Goal: Entertainment & Leisure: Consume media (video, audio)

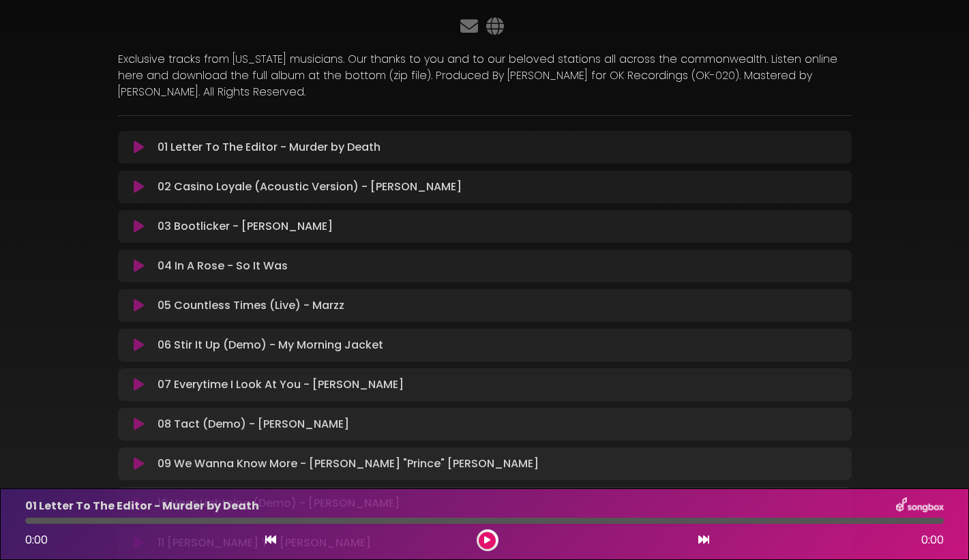
scroll to position [98, 0]
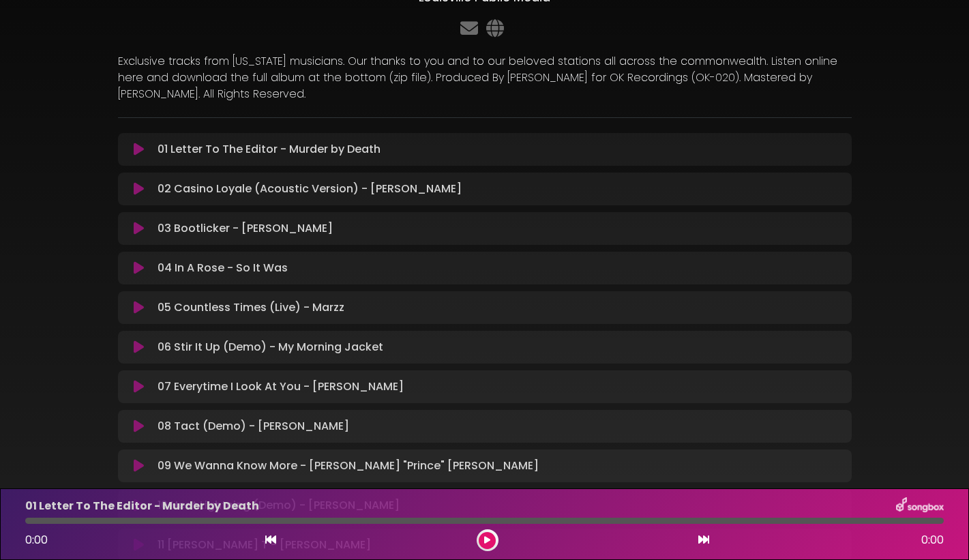
click at [140, 147] on icon at bounding box center [139, 150] width 10 height 14
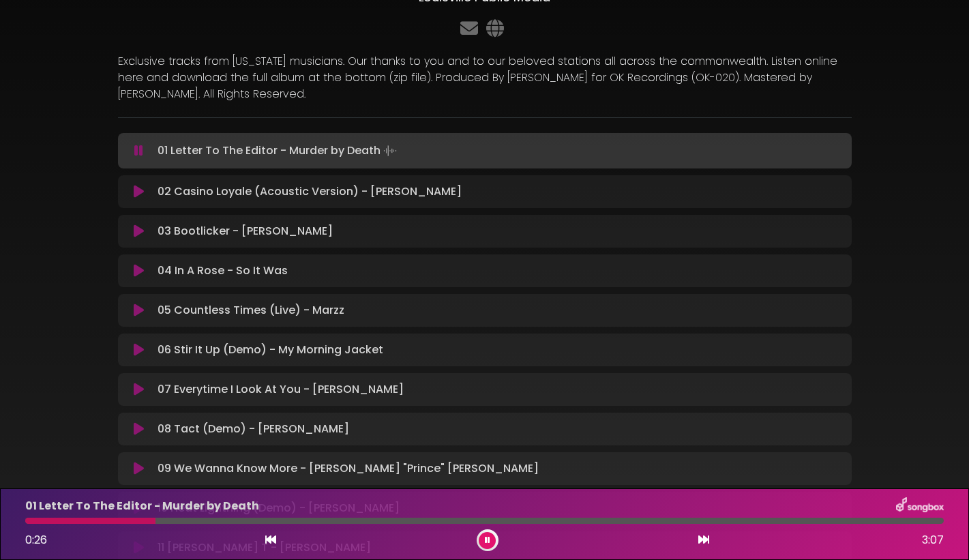
click at [138, 190] on icon at bounding box center [139, 192] width 10 height 14
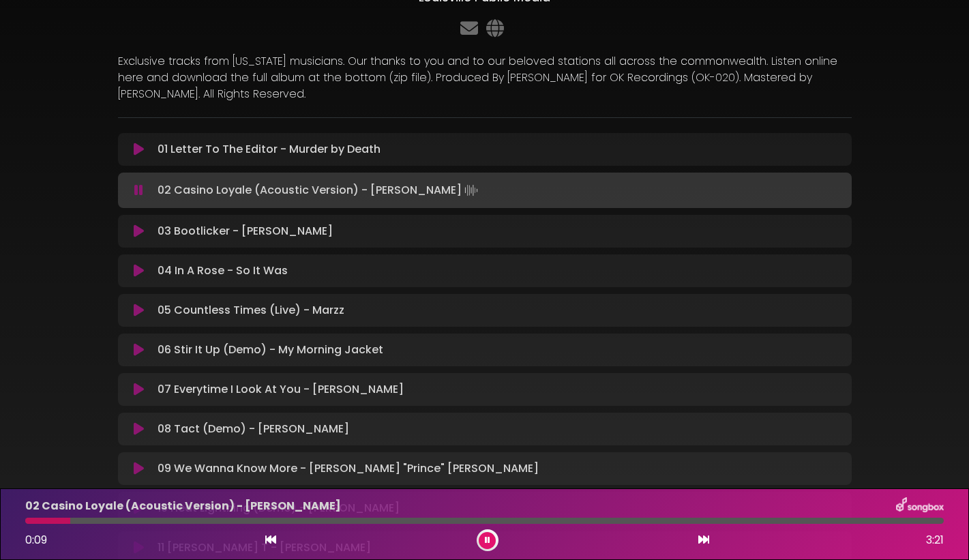
click at [136, 232] on icon at bounding box center [139, 231] width 10 height 14
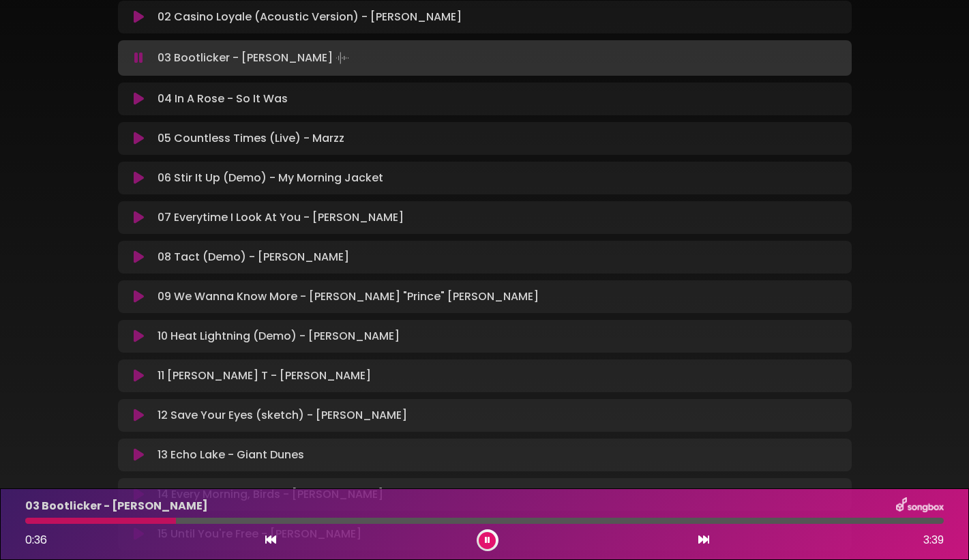
scroll to position [269, 0]
click at [136, 99] on icon at bounding box center [139, 100] width 10 height 14
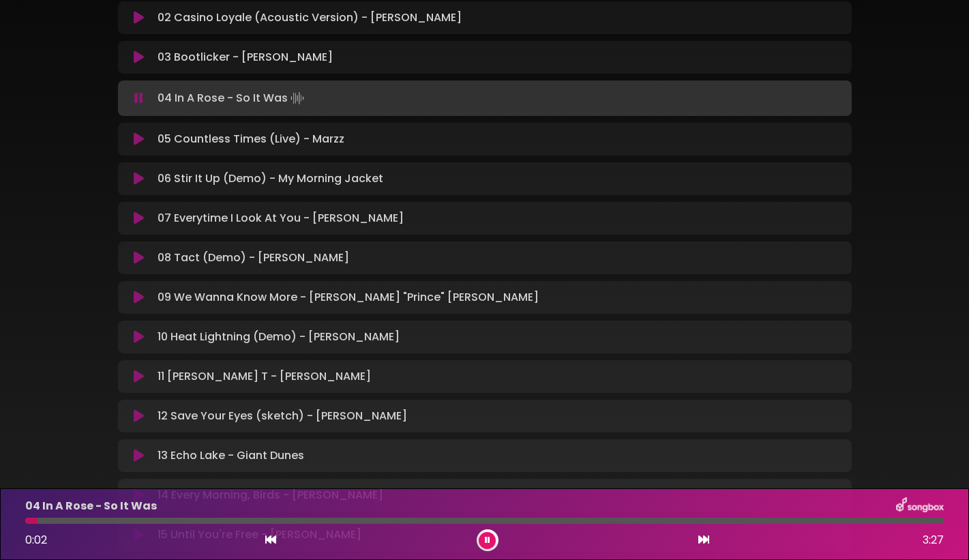
click at [123, 523] on div at bounding box center [484, 521] width 919 height 6
click at [138, 138] on icon at bounding box center [139, 139] width 10 height 14
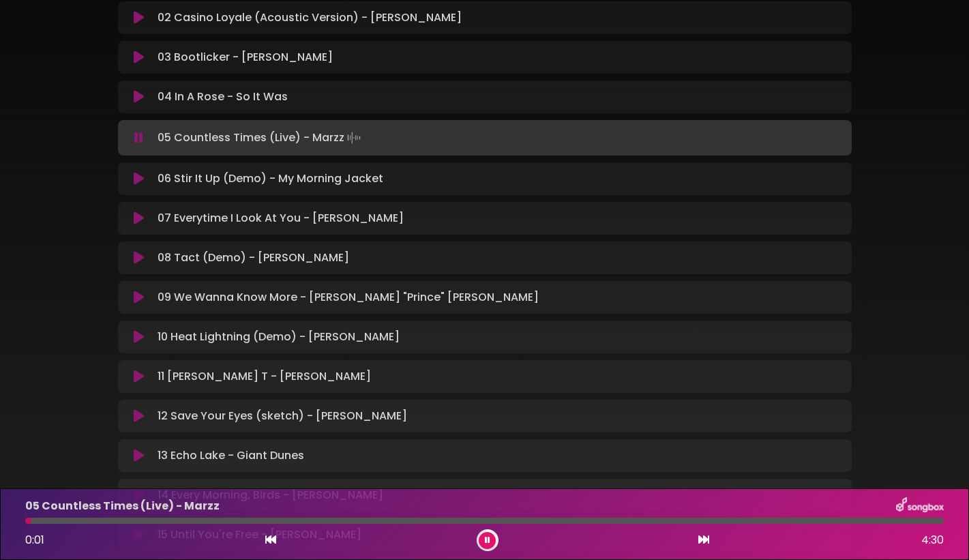
click at [179, 522] on div at bounding box center [484, 521] width 919 height 6
click at [854, 519] on div at bounding box center [484, 521] width 919 height 6
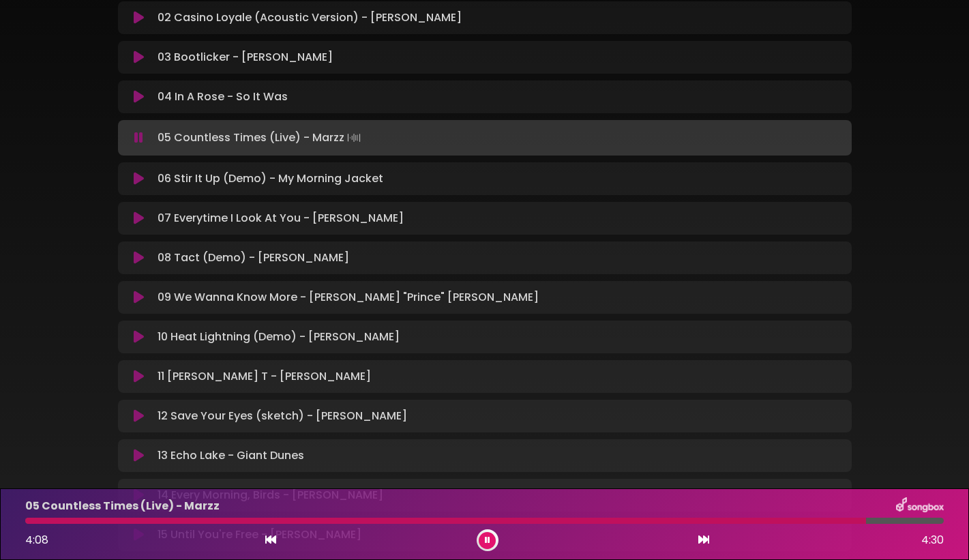
click at [136, 179] on icon at bounding box center [139, 179] width 10 height 14
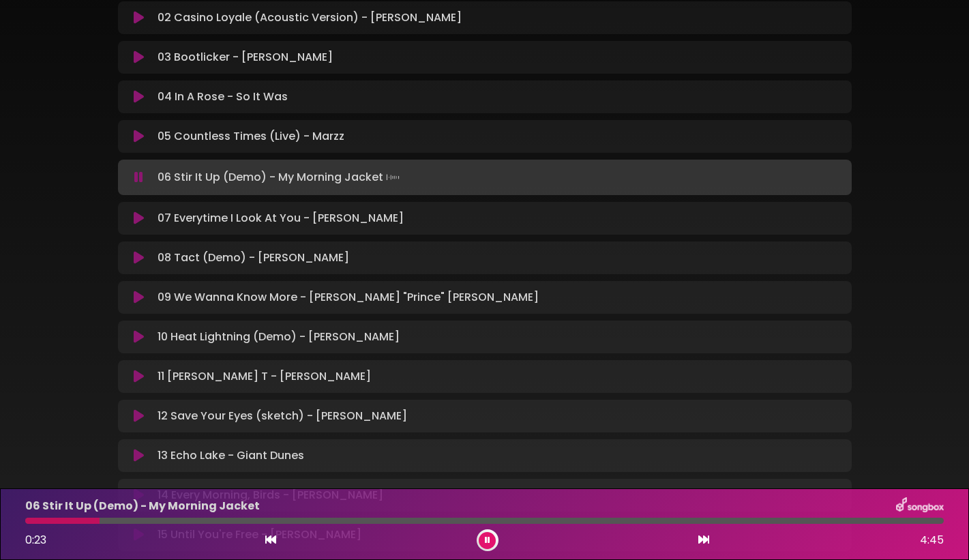
click at [138, 217] on icon at bounding box center [139, 218] width 10 height 14
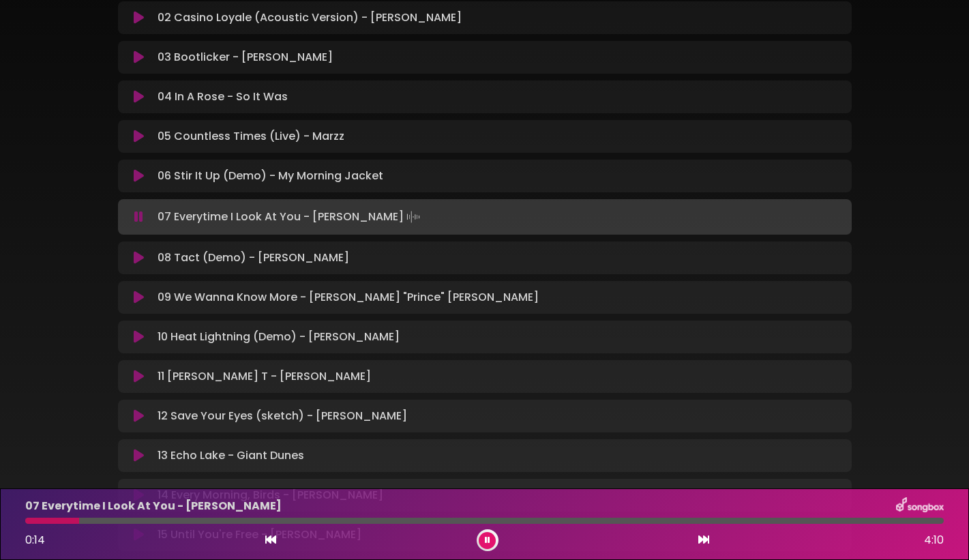
click at [138, 256] on icon at bounding box center [139, 258] width 10 height 14
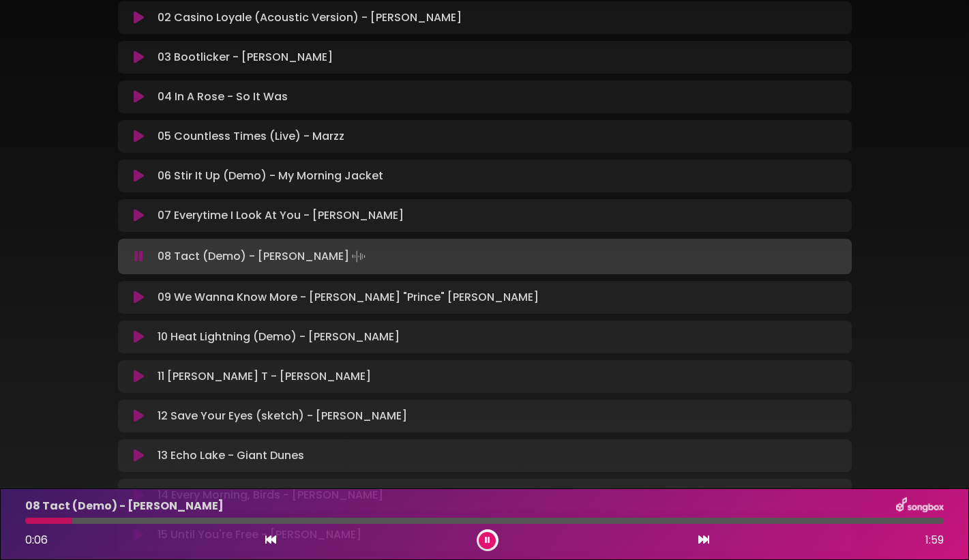
click at [139, 297] on icon at bounding box center [139, 298] width 10 height 14
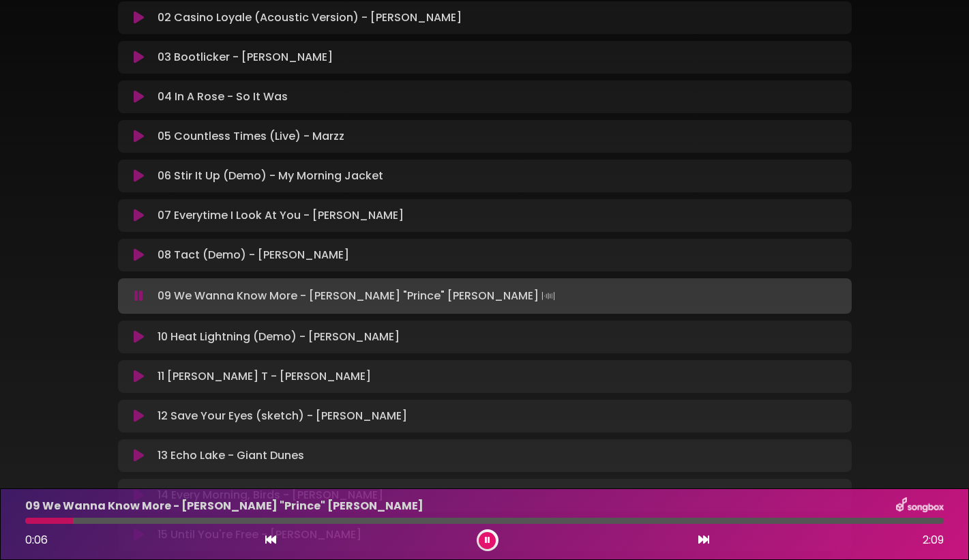
click at [139, 336] on icon at bounding box center [139, 337] width 10 height 14
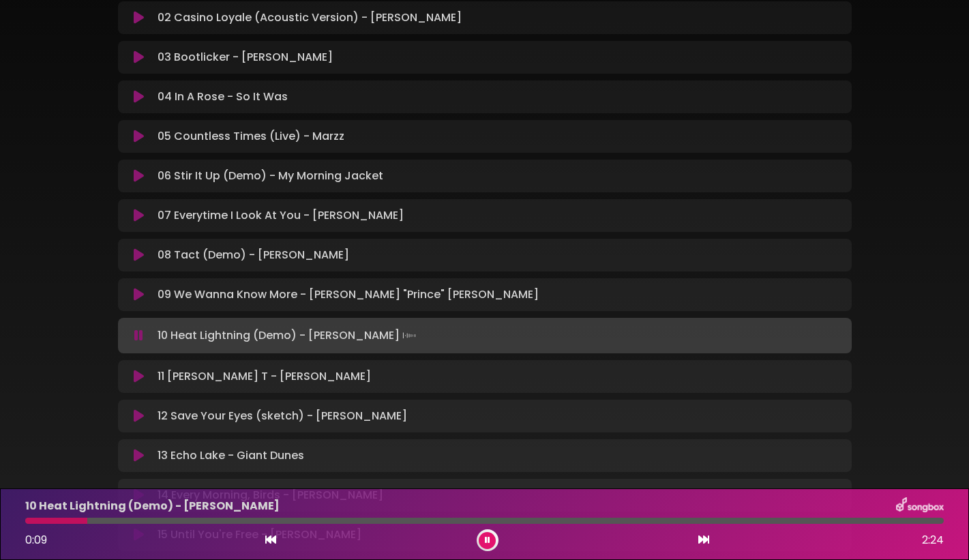
click at [189, 523] on div at bounding box center [484, 521] width 919 height 6
click at [140, 376] on icon at bounding box center [139, 377] width 10 height 14
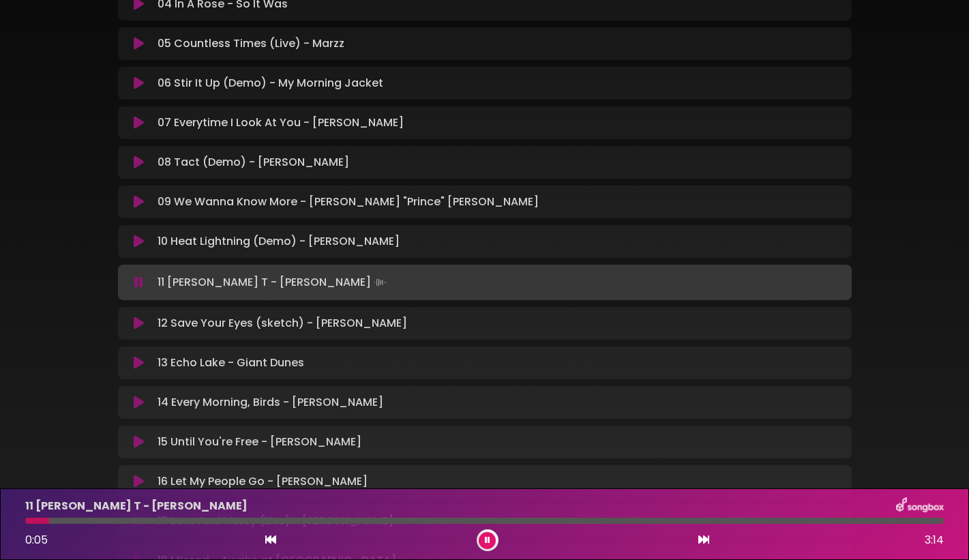
scroll to position [368, 0]
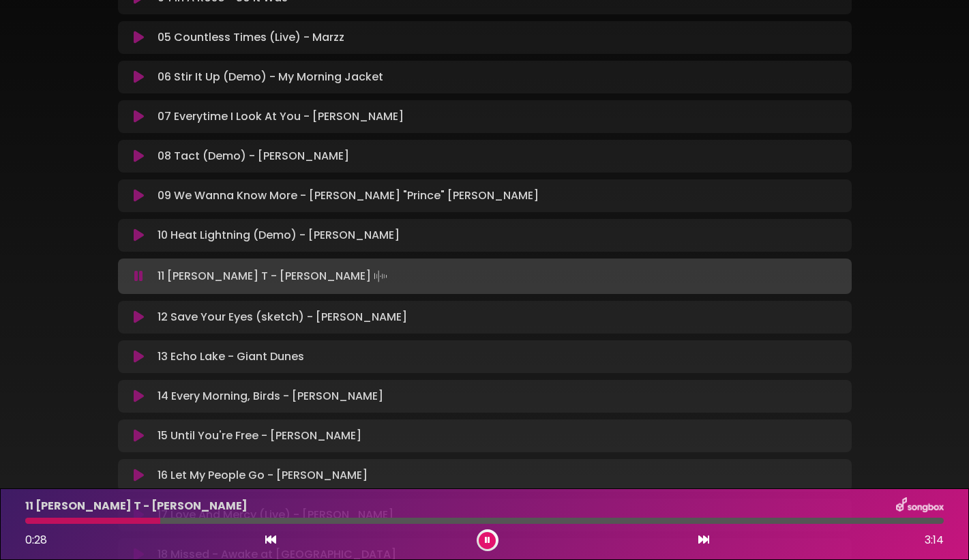
click at [138, 316] on icon at bounding box center [139, 317] width 10 height 14
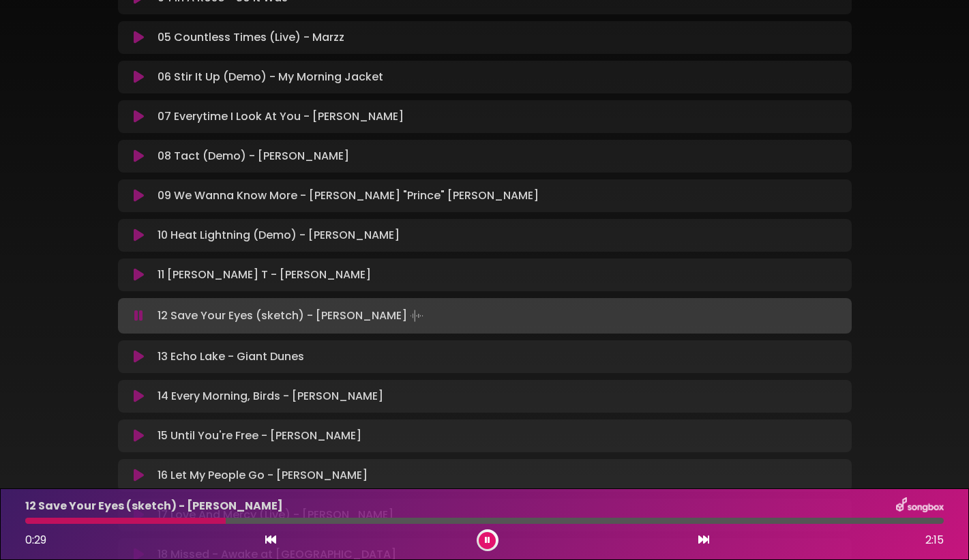
click at [138, 355] on icon at bounding box center [139, 357] width 10 height 14
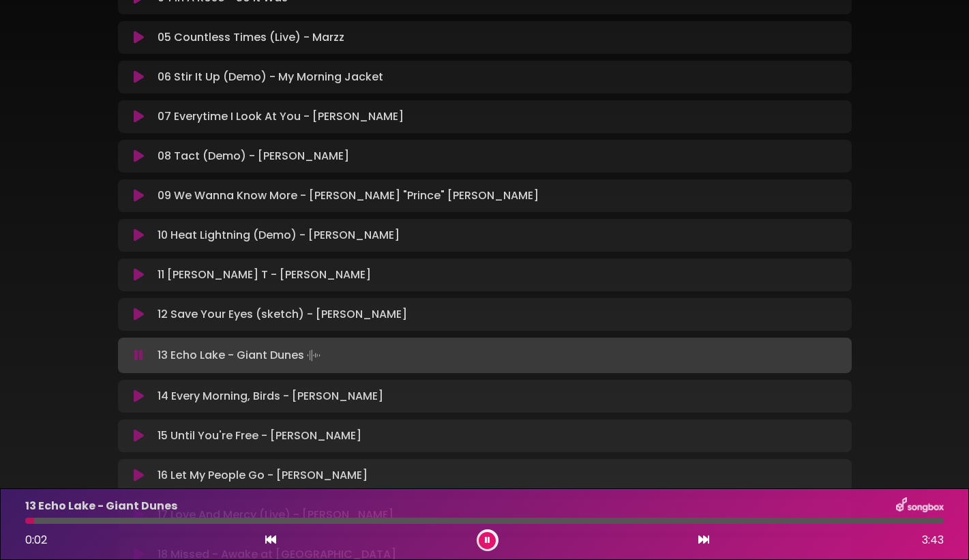
click at [137, 397] on icon at bounding box center [139, 396] width 10 height 14
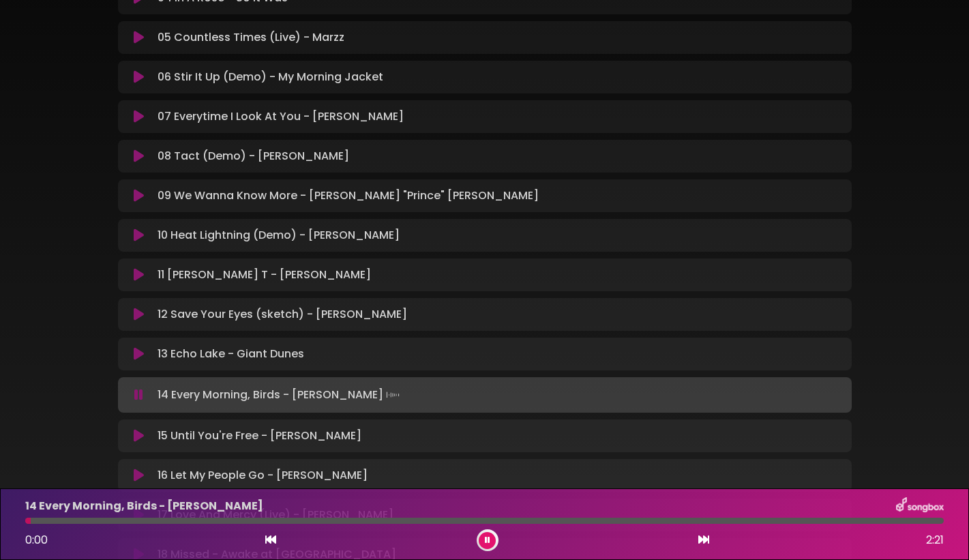
click at [141, 436] on icon at bounding box center [139, 436] width 10 height 14
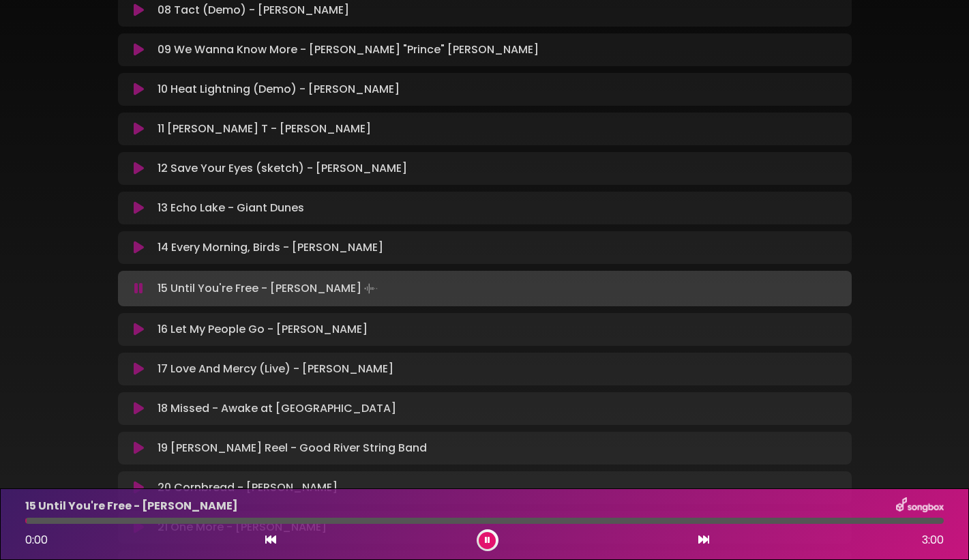
scroll to position [516, 0]
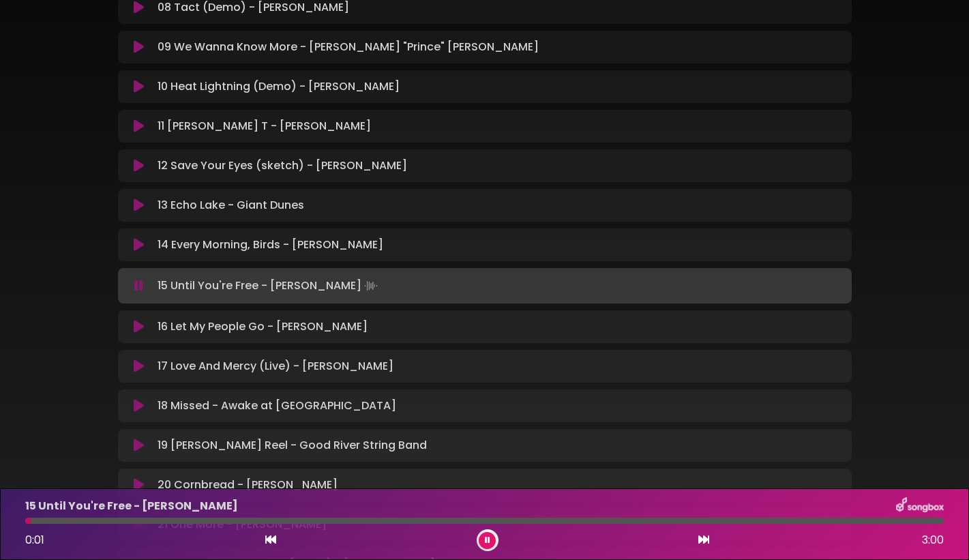
click at [140, 327] on icon at bounding box center [139, 327] width 10 height 14
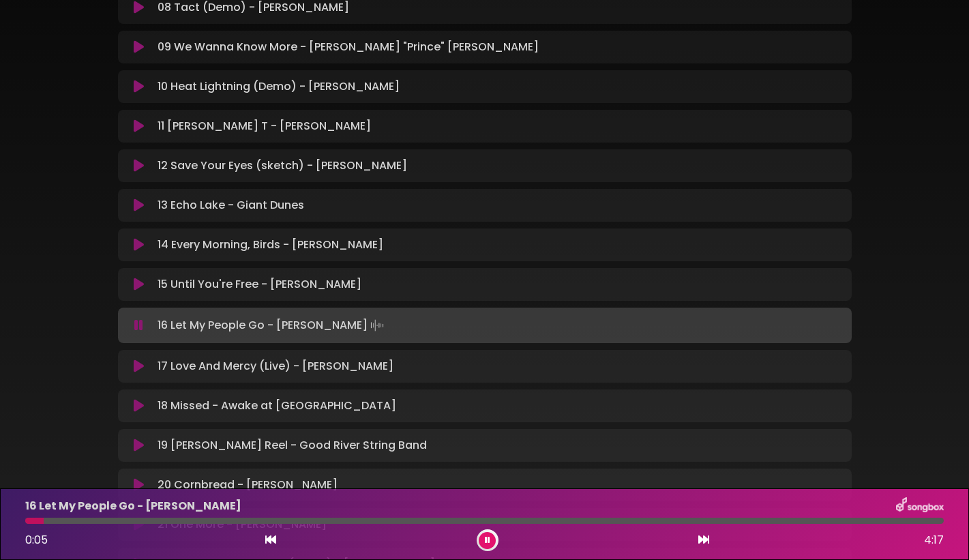
click at [138, 365] on icon at bounding box center [139, 366] width 10 height 14
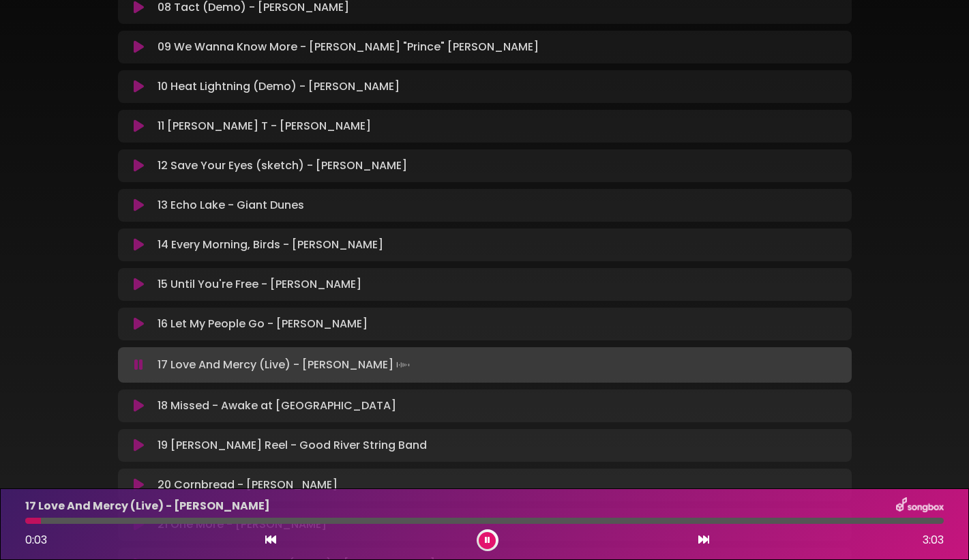
click at [140, 405] on icon at bounding box center [139, 406] width 10 height 14
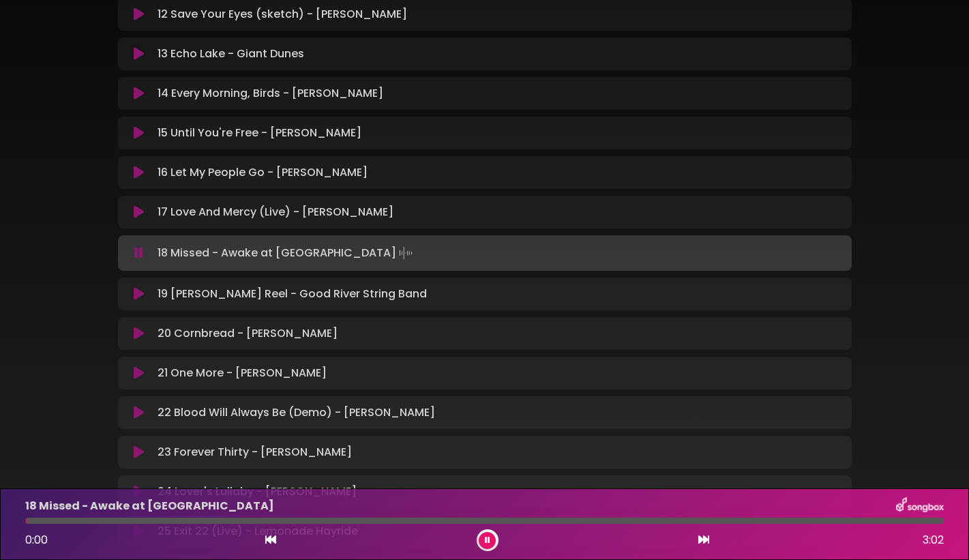
scroll to position [668, 0]
click at [139, 293] on icon at bounding box center [139, 293] width 10 height 14
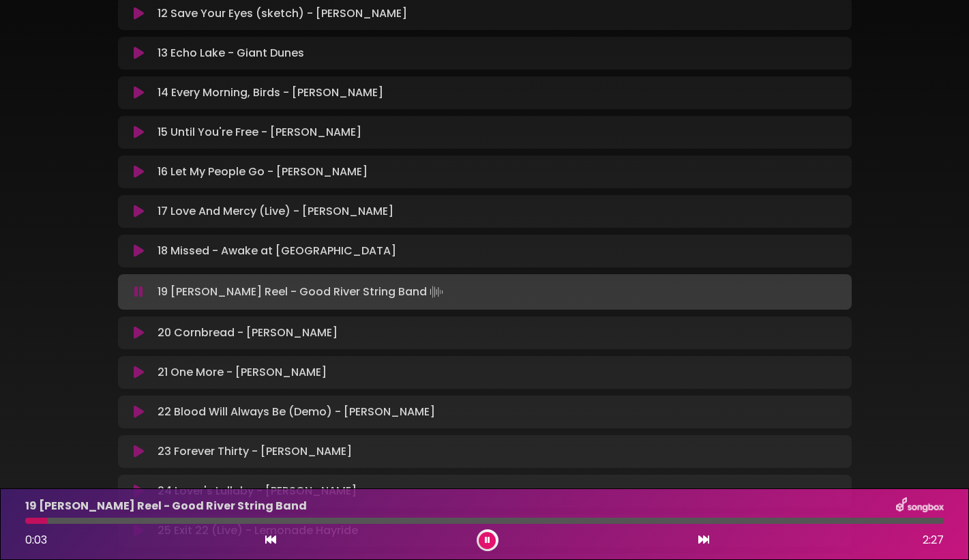
click at [139, 332] on icon at bounding box center [139, 333] width 10 height 14
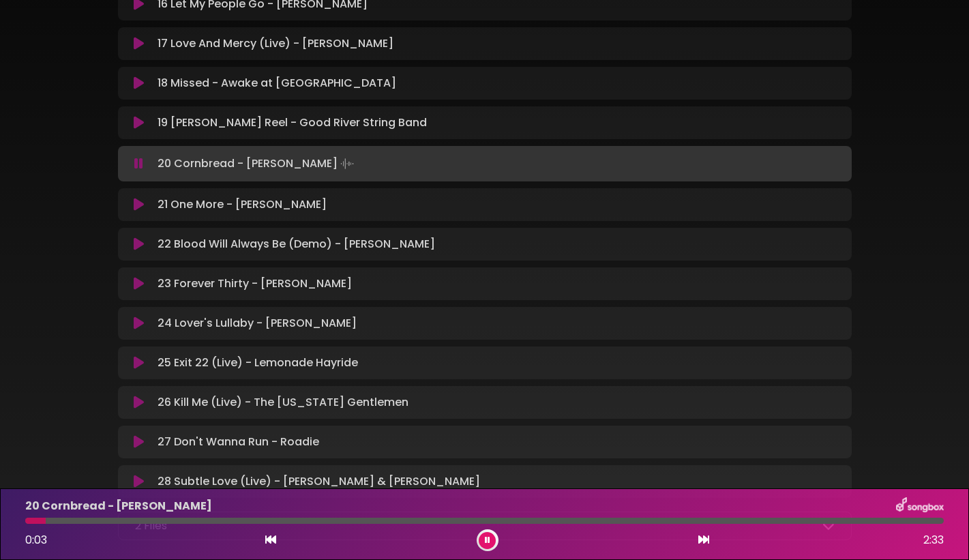
scroll to position [838, 0]
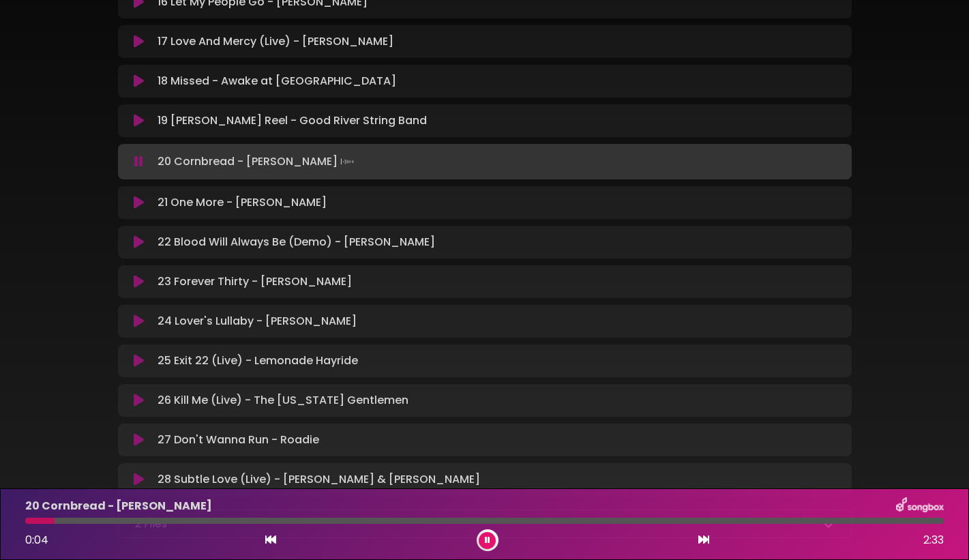
click at [141, 201] on icon at bounding box center [139, 203] width 10 height 14
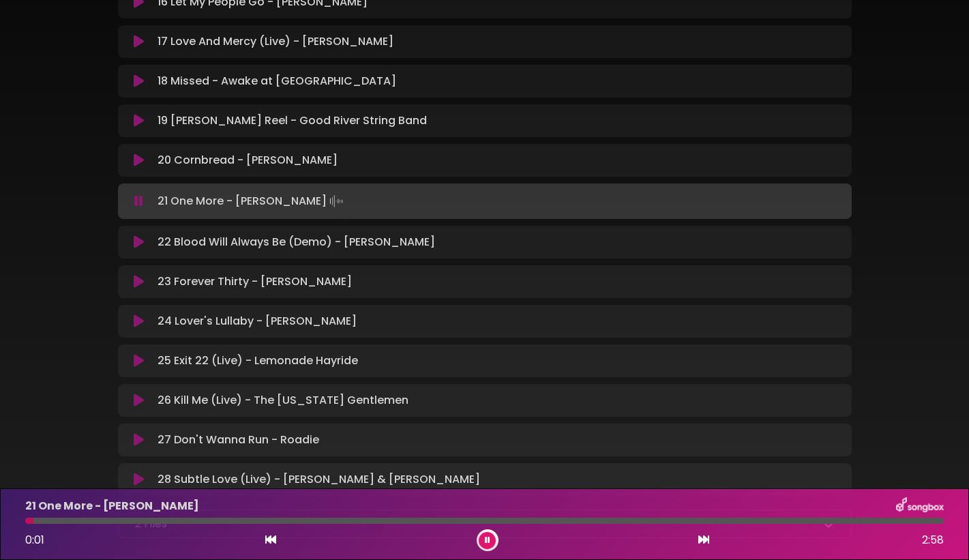
click at [138, 241] on icon at bounding box center [139, 242] width 10 height 14
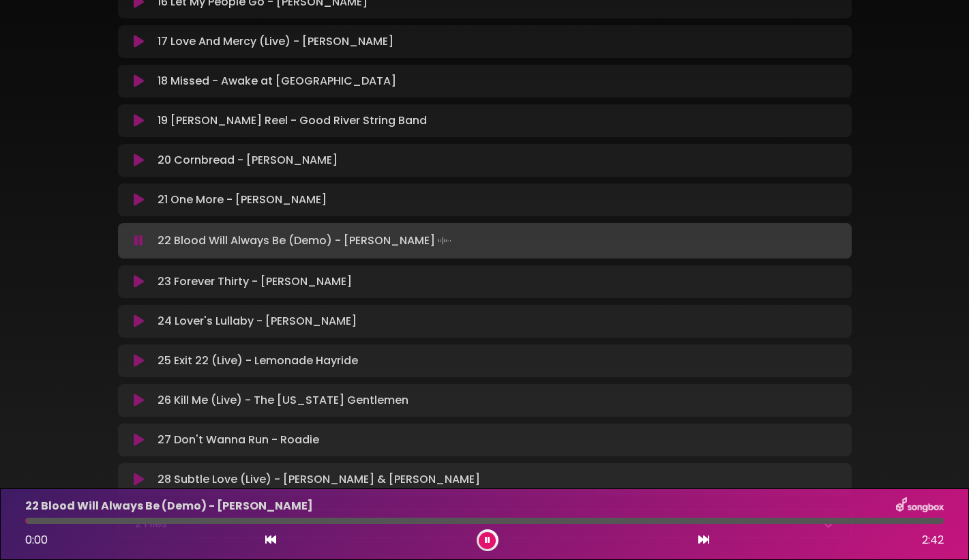
click at [138, 280] on icon at bounding box center [139, 282] width 10 height 14
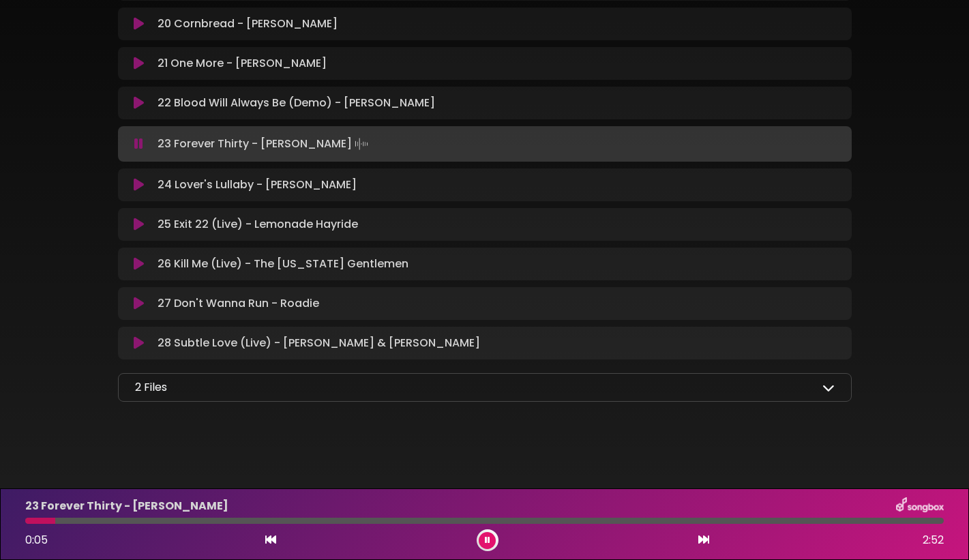
scroll to position [975, 0]
click at [138, 302] on icon at bounding box center [139, 304] width 10 height 14
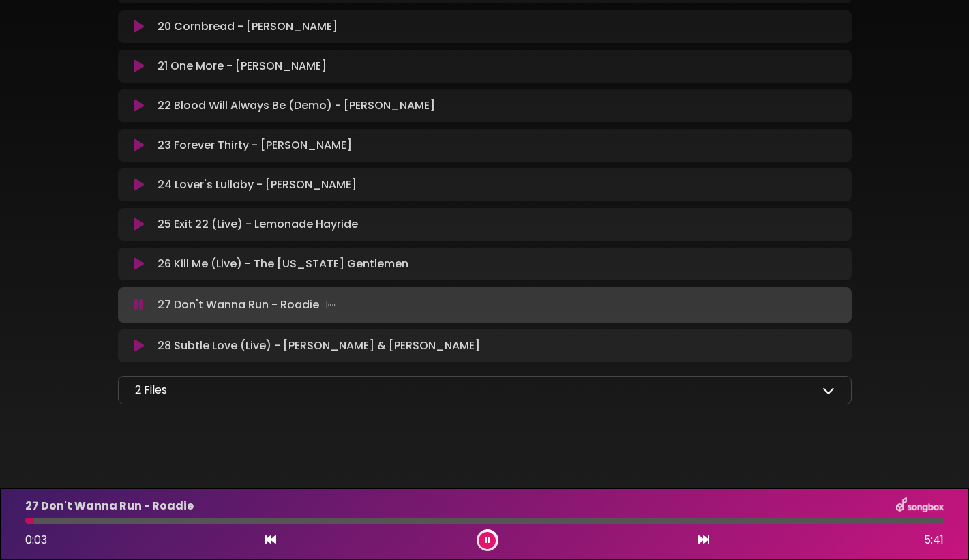
click at [140, 346] on icon at bounding box center [139, 346] width 10 height 14
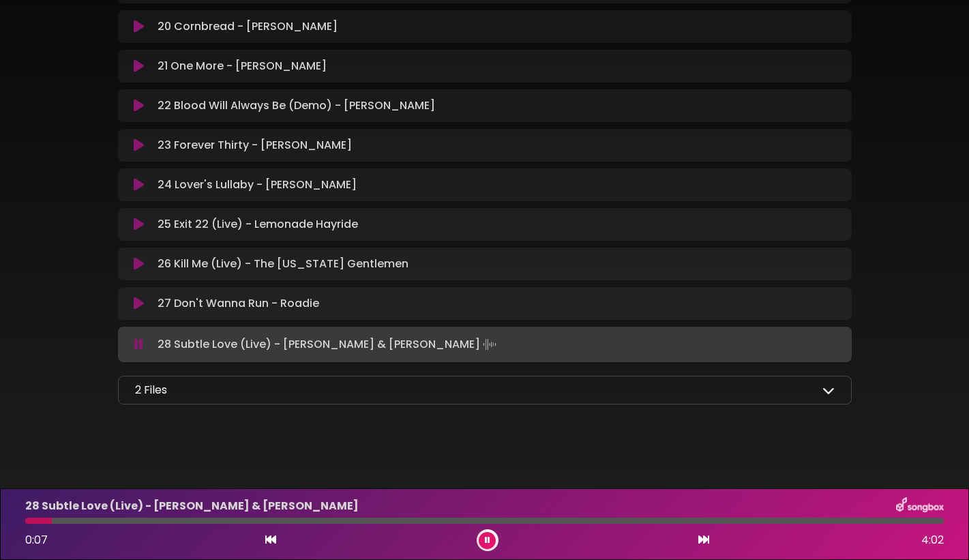
click at [140, 344] on icon at bounding box center [138, 345] width 9 height 14
